Goal: Information Seeking & Learning: Check status

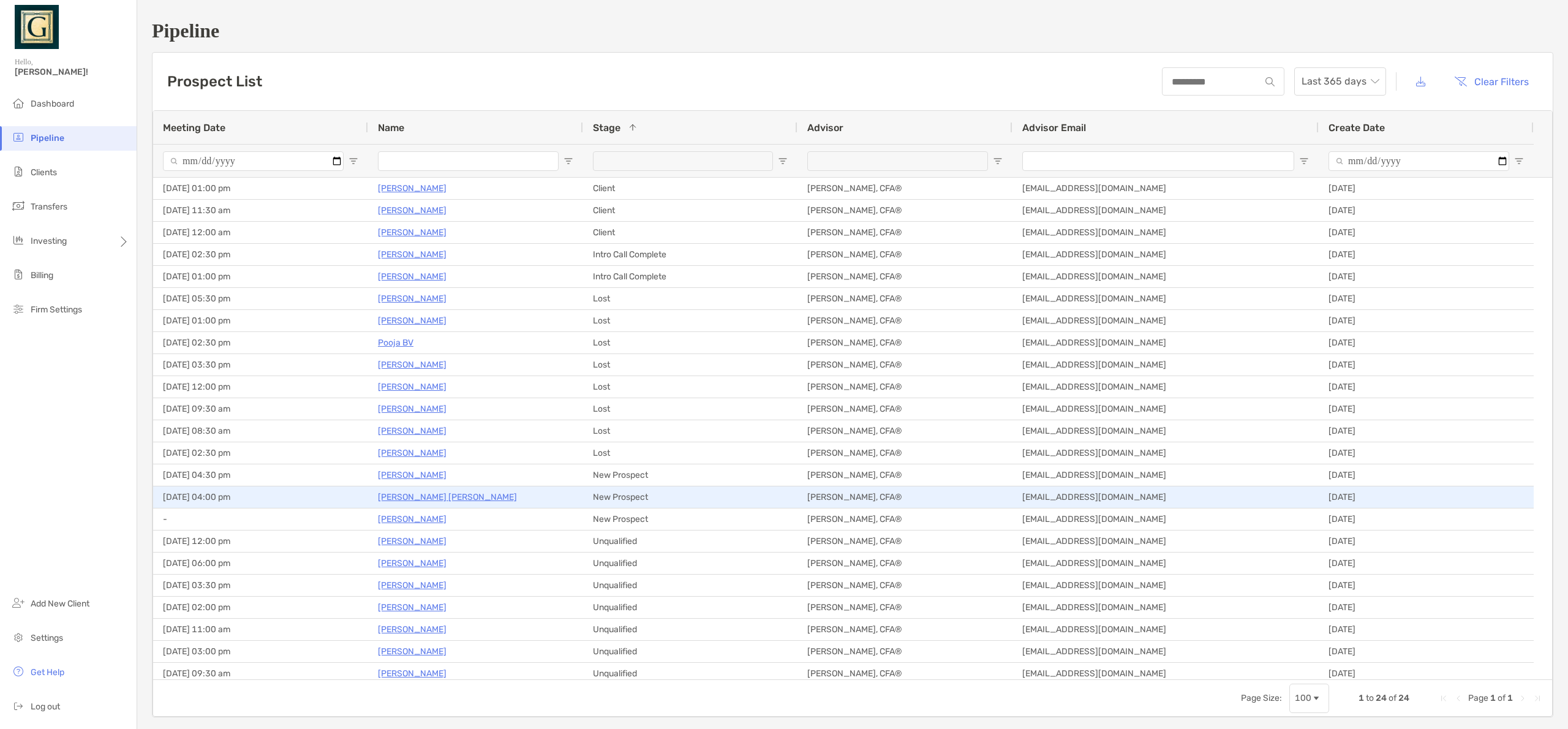
click at [423, 500] on p "Veda Govinda Gowda" at bounding box center [447, 497] width 139 height 15
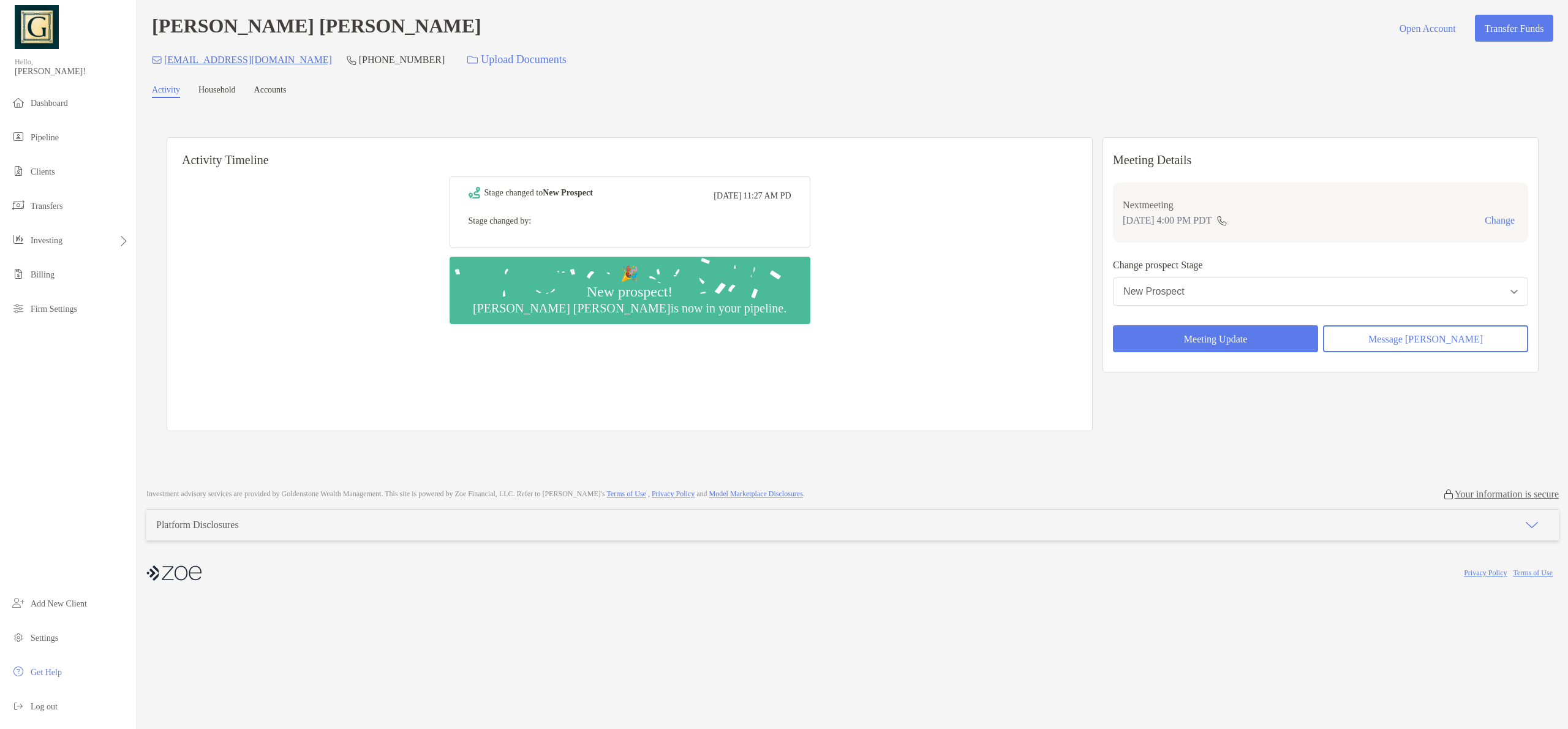
click at [231, 92] on link "Household" at bounding box center [217, 91] width 37 height 13
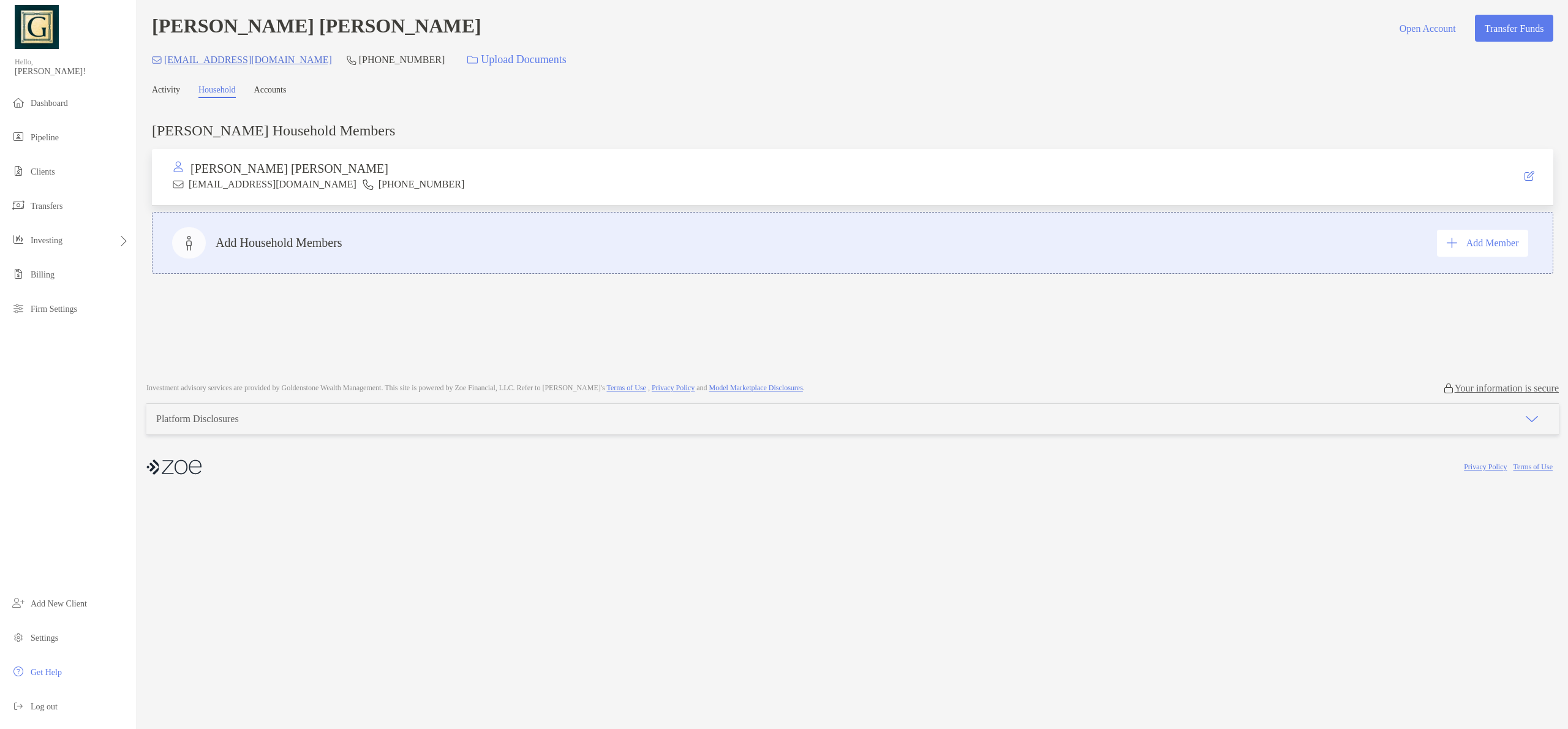
click at [284, 94] on link "Accounts" at bounding box center [270, 91] width 33 height 13
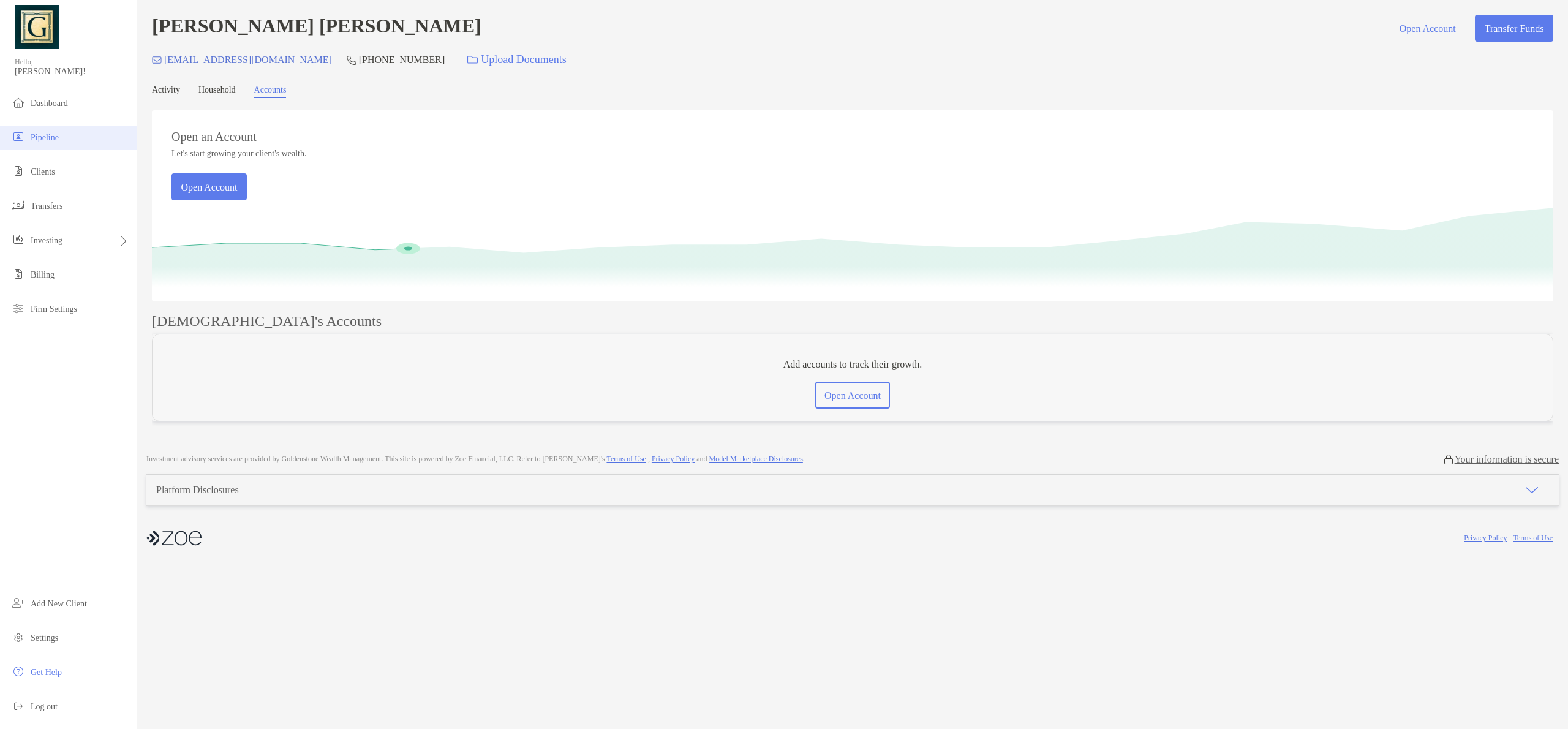
click at [78, 141] on li "Pipeline" at bounding box center [68, 137] width 137 height 25
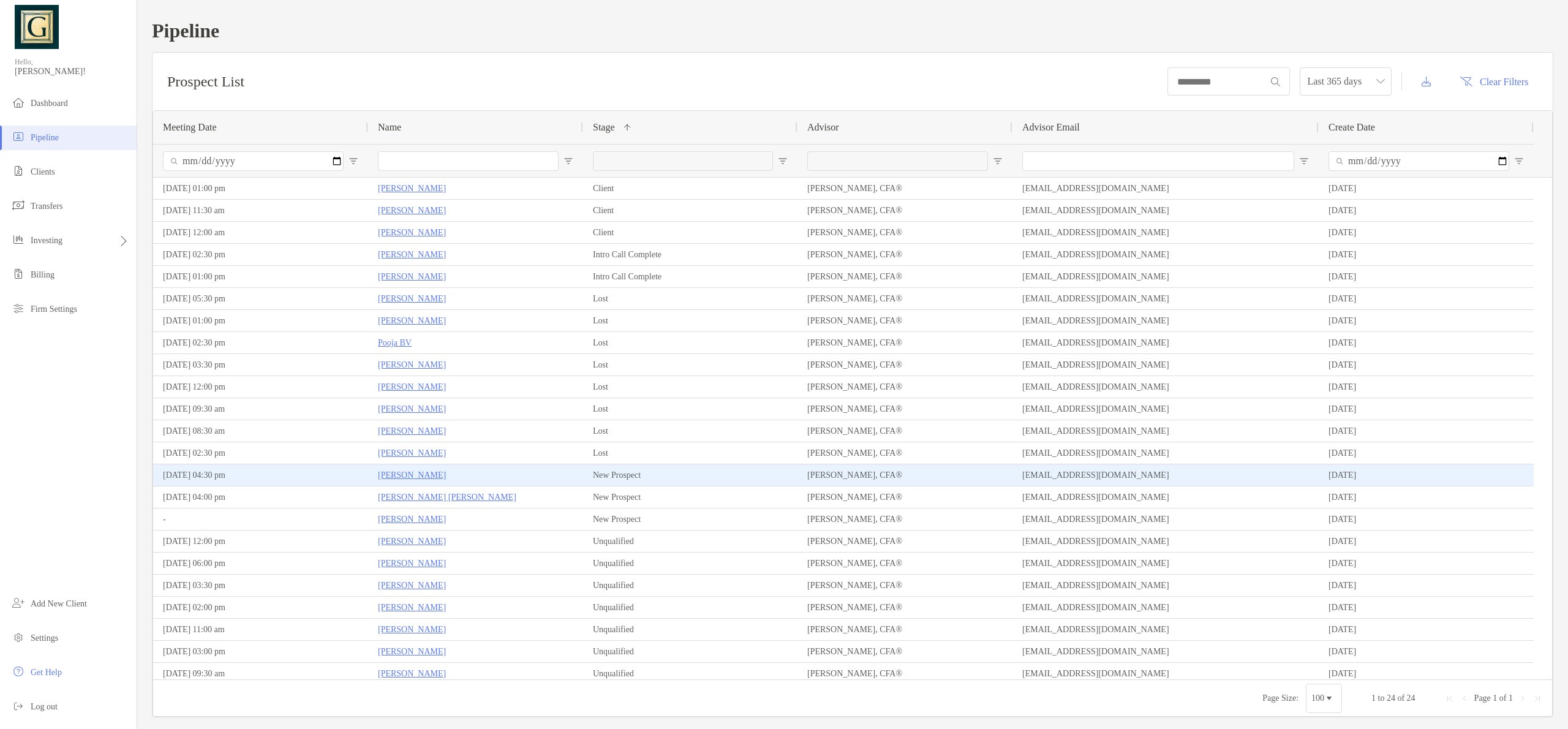
click at [396, 473] on p "[PERSON_NAME]" at bounding box center [412, 475] width 68 height 15
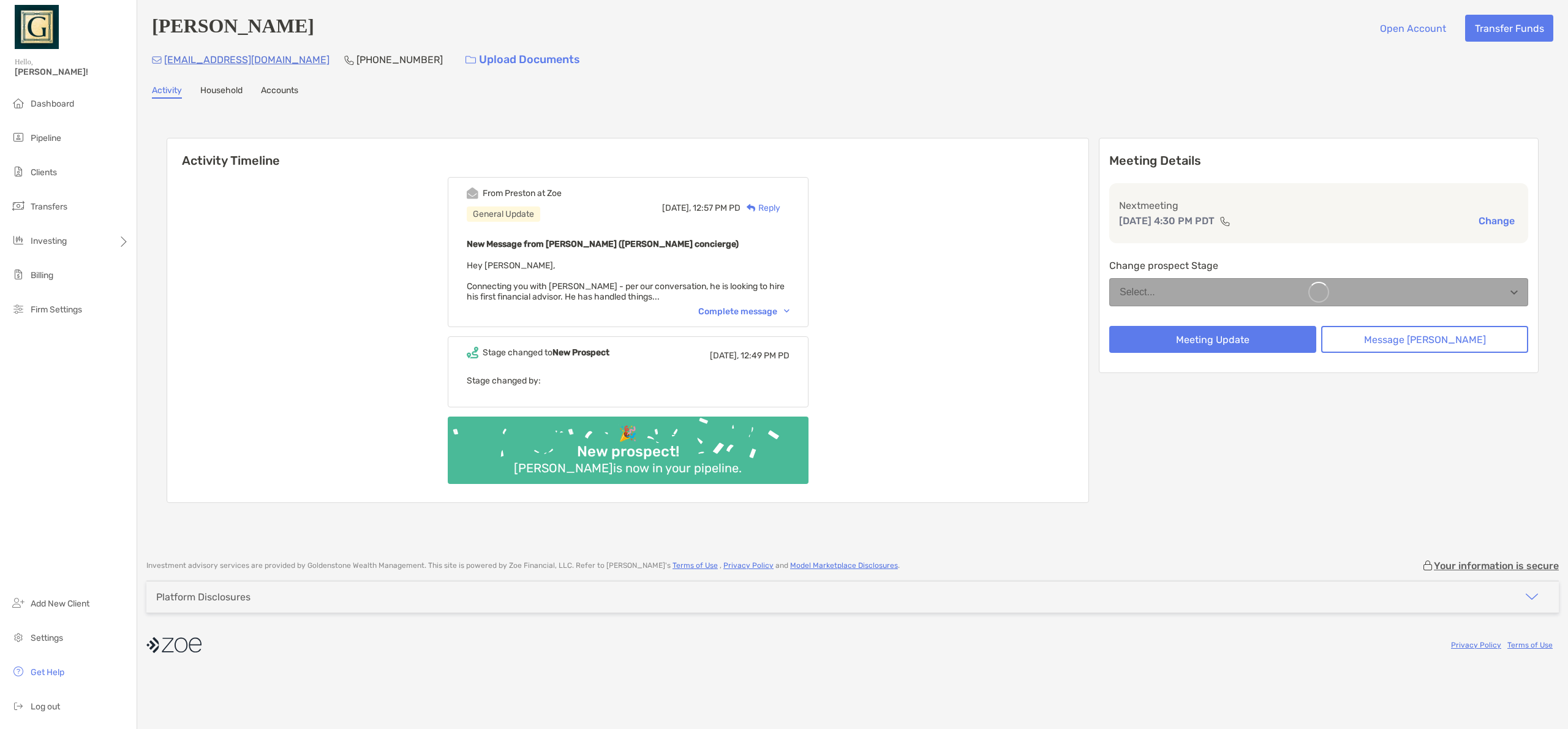
click at [228, 94] on link "Household" at bounding box center [222, 92] width 43 height 13
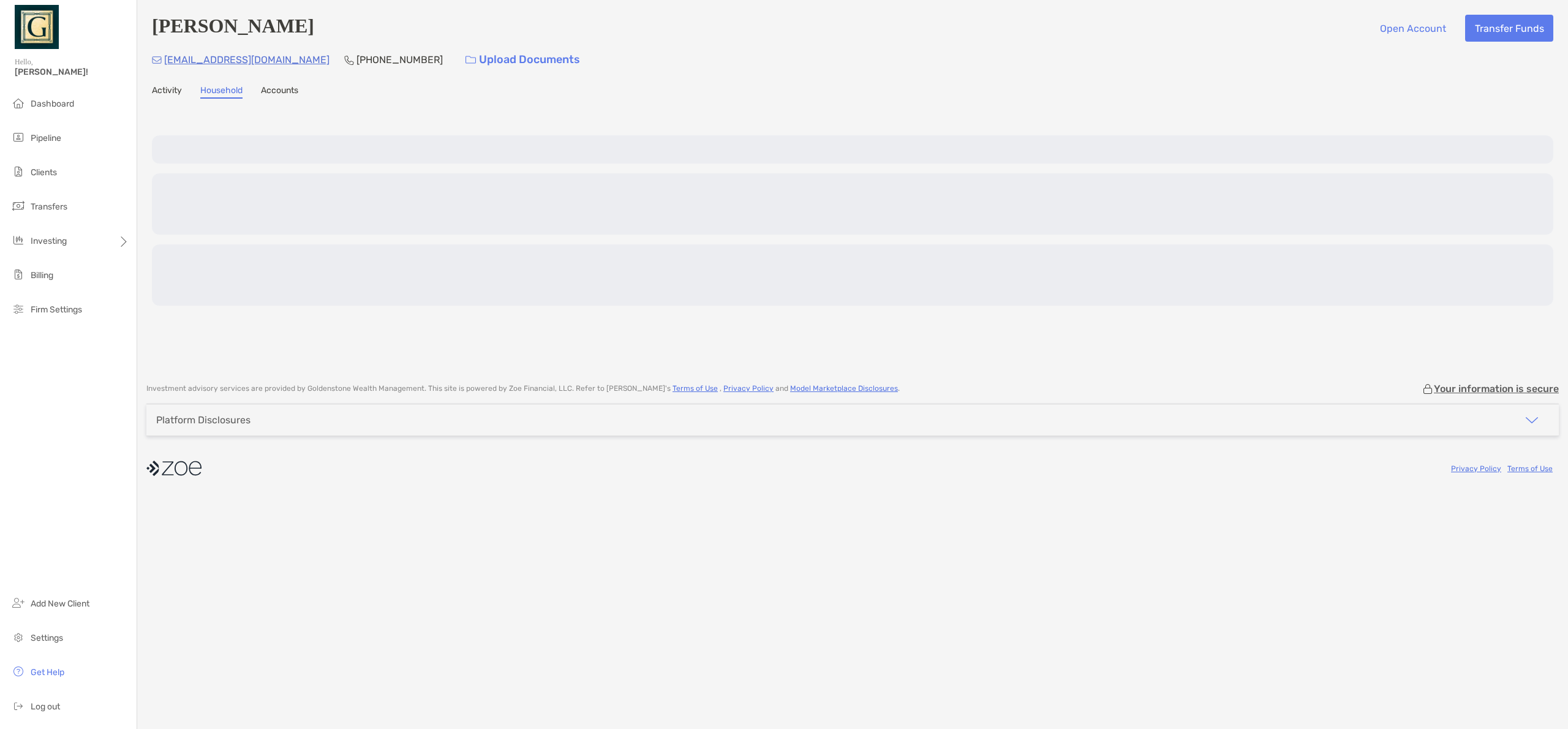
drag, startPoint x: 174, startPoint y: 94, endPoint x: 185, endPoint y: 101, distance: 13.0
click at [173, 94] on link "Activity" at bounding box center [167, 92] width 30 height 13
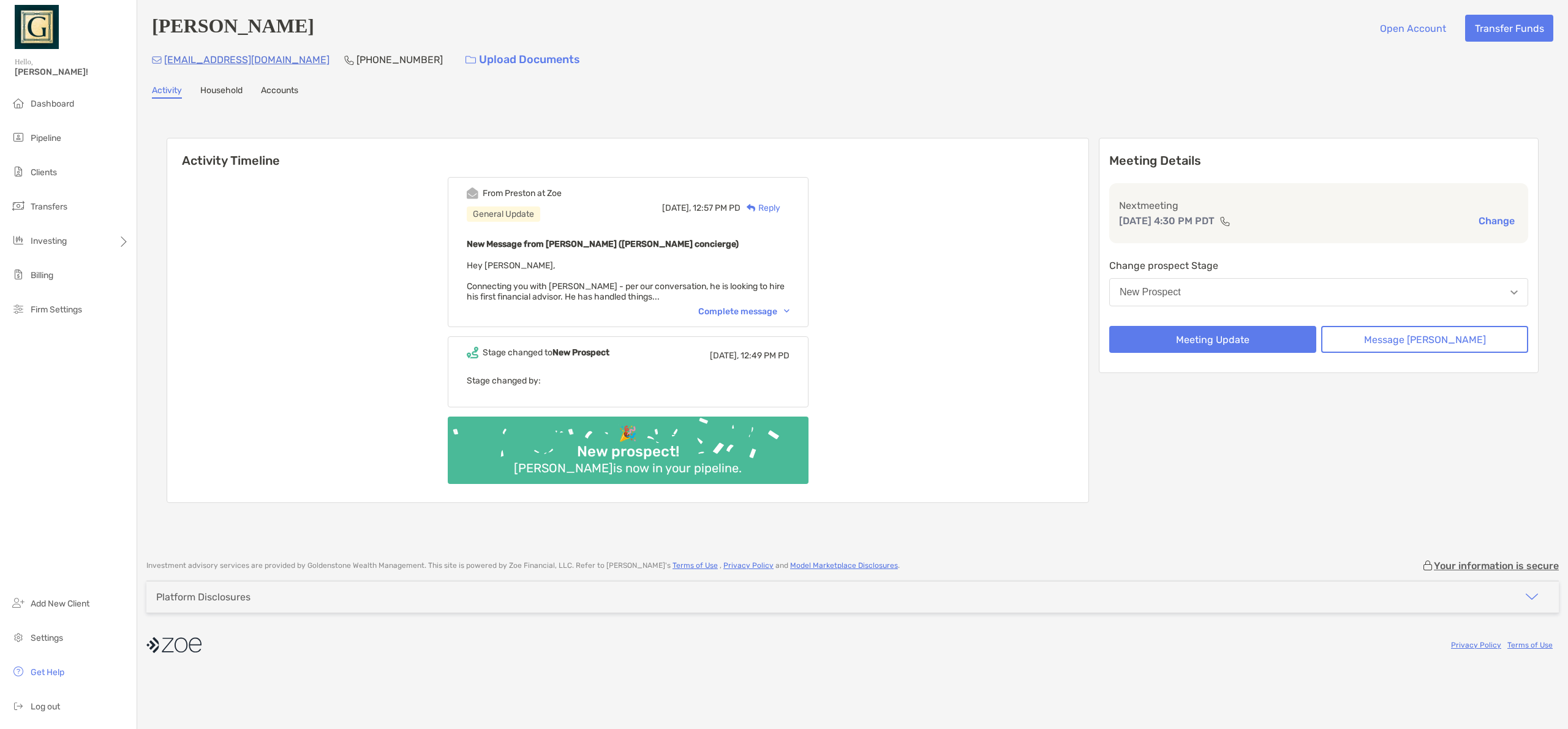
click at [753, 311] on div "Complete message" at bounding box center [743, 311] width 91 height 11
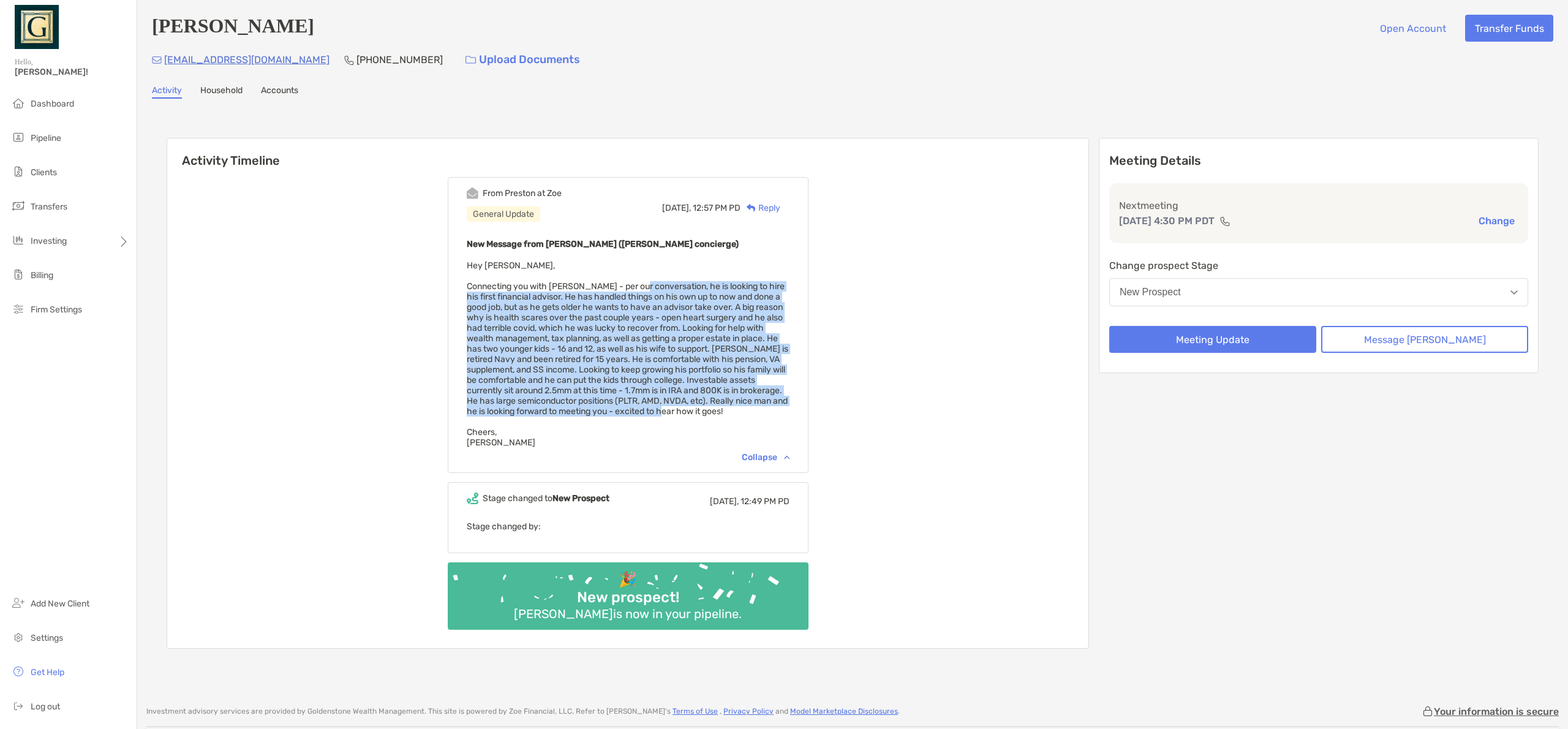
drag, startPoint x: 657, startPoint y: 288, endPoint x: 780, endPoint y: 409, distance: 172.5
click at [780, 409] on div "New Message from [PERSON_NAME] ([PERSON_NAME] concierge) Hey [PERSON_NAME], [GE…" at bounding box center [628, 342] width 323 height 211
click at [217, 90] on link "Household" at bounding box center [222, 92] width 43 height 13
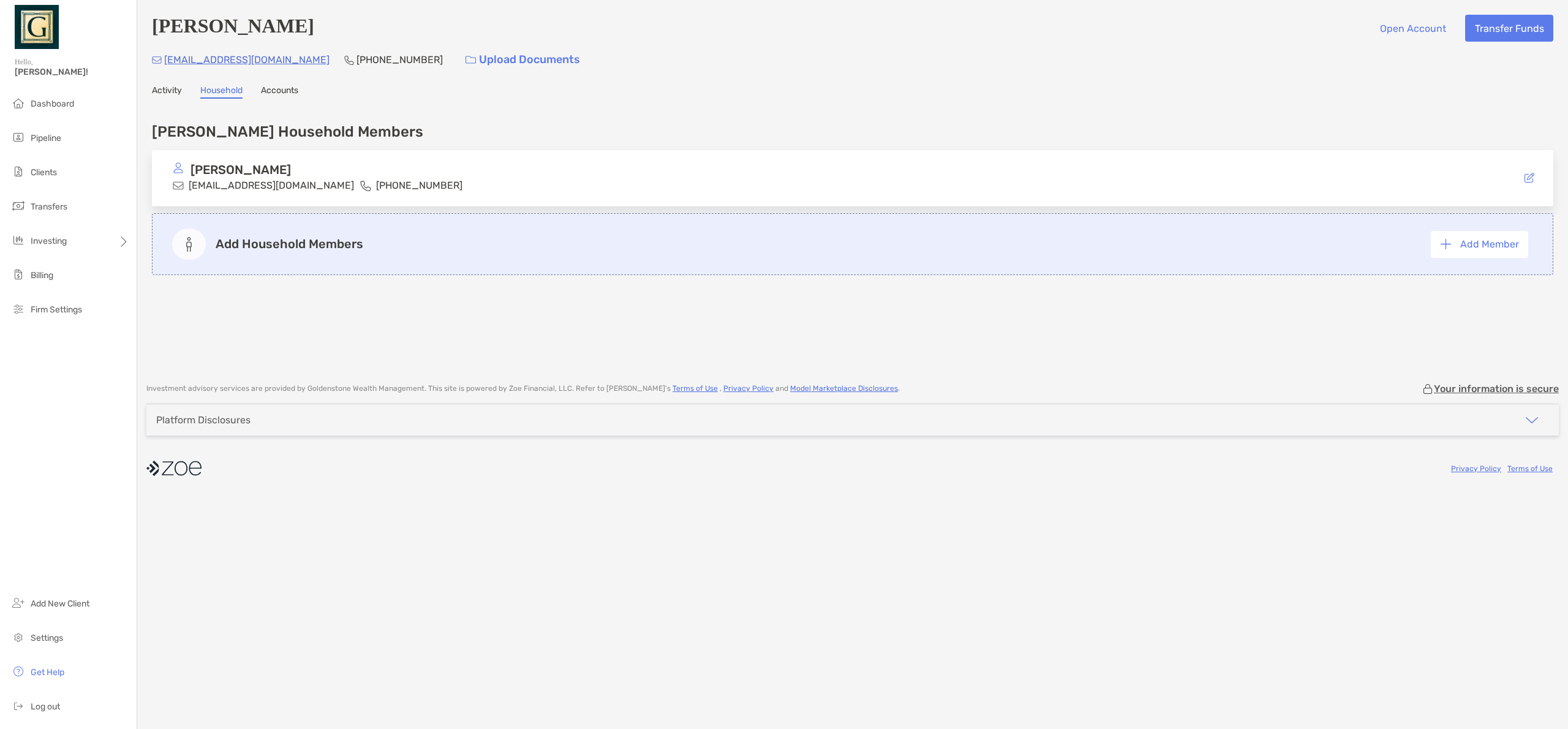
click at [282, 92] on link "Accounts" at bounding box center [280, 92] width 37 height 13
